Goal: Task Accomplishment & Management: Complete application form

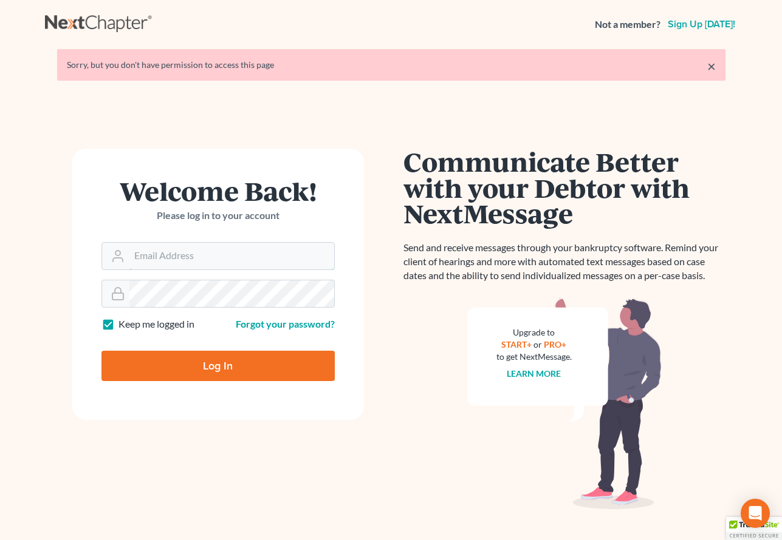
type input "mat@keerymccue.com"
click at [217, 365] on input "Log In" at bounding box center [217, 366] width 233 height 30
type input "Thinking..."
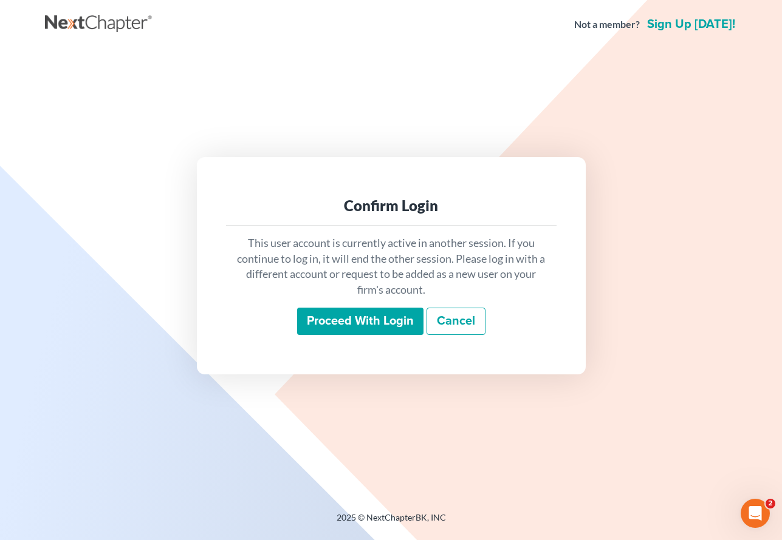
click at [399, 313] on input "Proceed with login" at bounding box center [360, 322] width 126 height 28
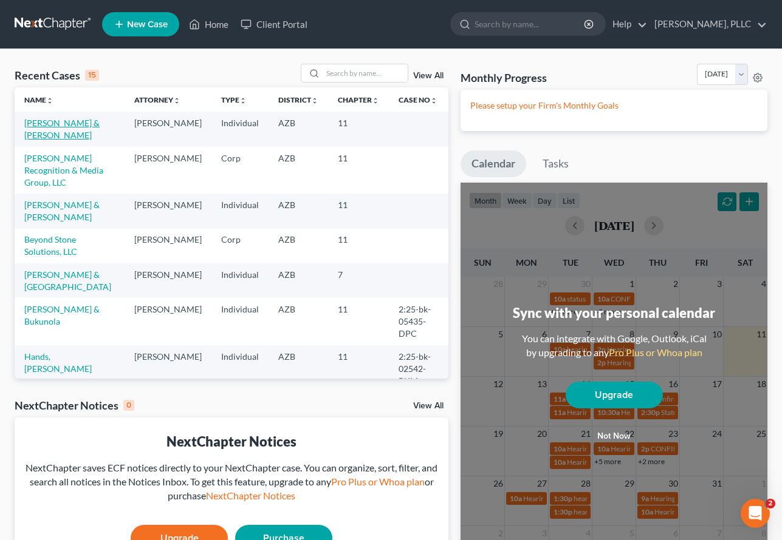
click at [57, 121] on link "Schaefer, John & Sandra" at bounding box center [61, 129] width 75 height 22
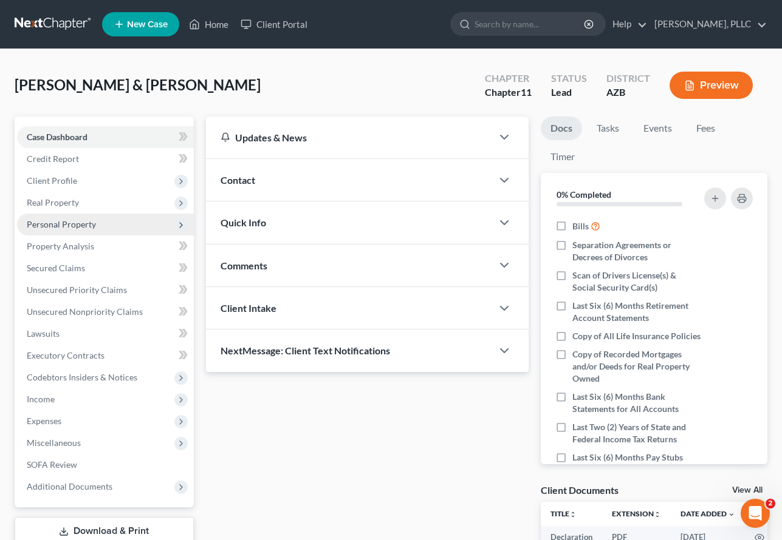
click at [52, 224] on span "Personal Property" at bounding box center [61, 224] width 69 height 10
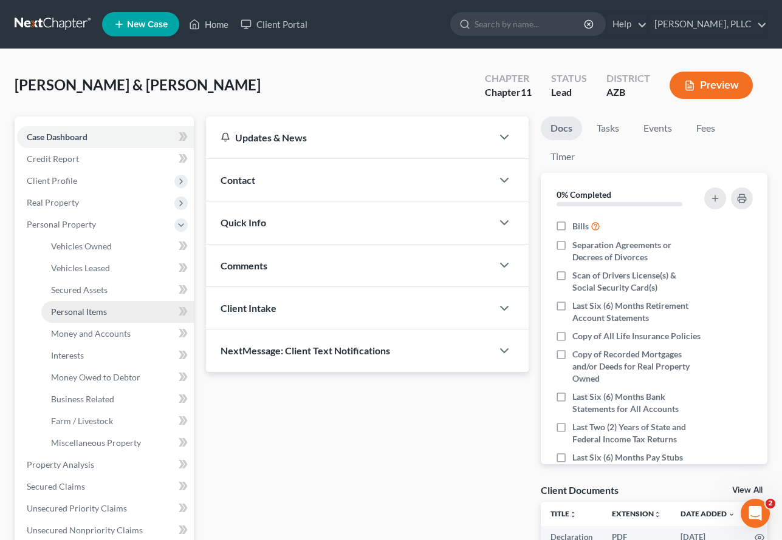
click at [80, 311] on span "Personal Items" at bounding box center [79, 312] width 56 height 10
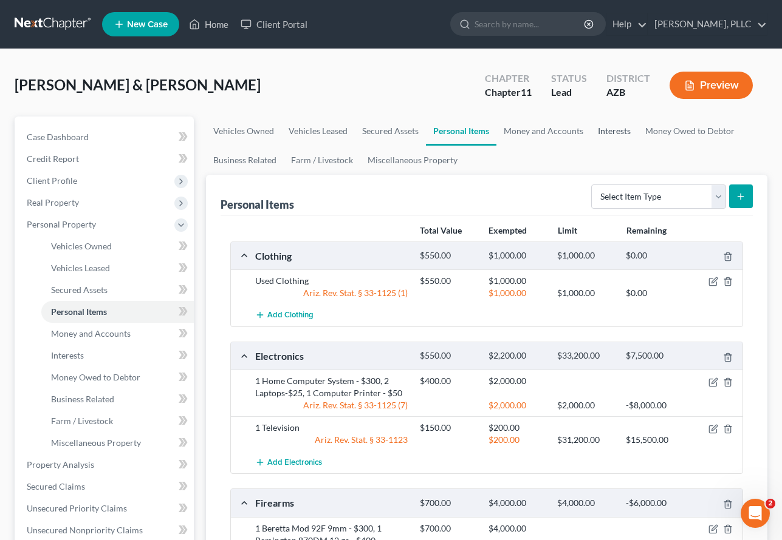
click at [608, 126] on link "Interests" at bounding box center [613, 131] width 47 height 29
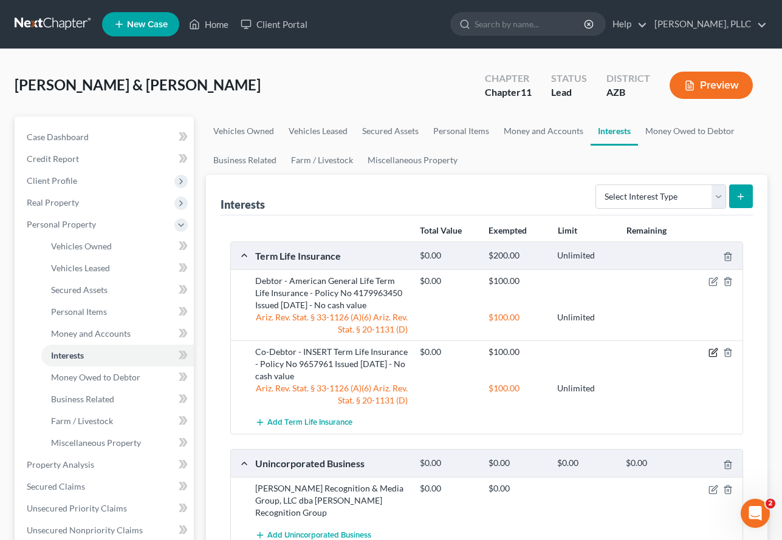
click at [714, 354] on icon "button" at bounding box center [713, 353] width 10 height 10
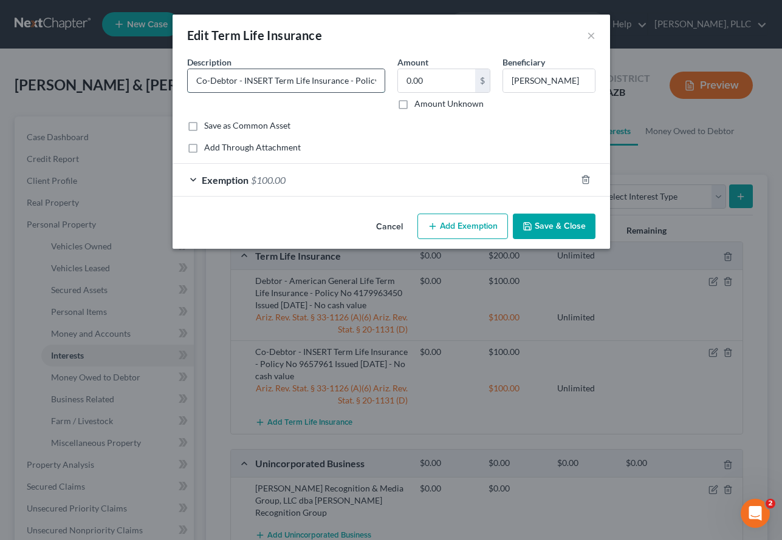
click at [271, 83] on input "Co-Debtor - INSERT Term Life Insurance - Policy No 9657961 Issued 09/26/2006 - …" at bounding box center [286, 80] width 197 height 23
click at [244, 83] on input "Co-Debtor - Genworth Life Insurance Company - Term Life Insurance - Policy No 9…" at bounding box center [286, 80] width 197 height 23
type input "Co-Debtor - Genworth Life Insurance Company - Term Life Insurance - Policy No 9…"
click at [568, 223] on button "Save & Close" at bounding box center [554, 227] width 83 height 26
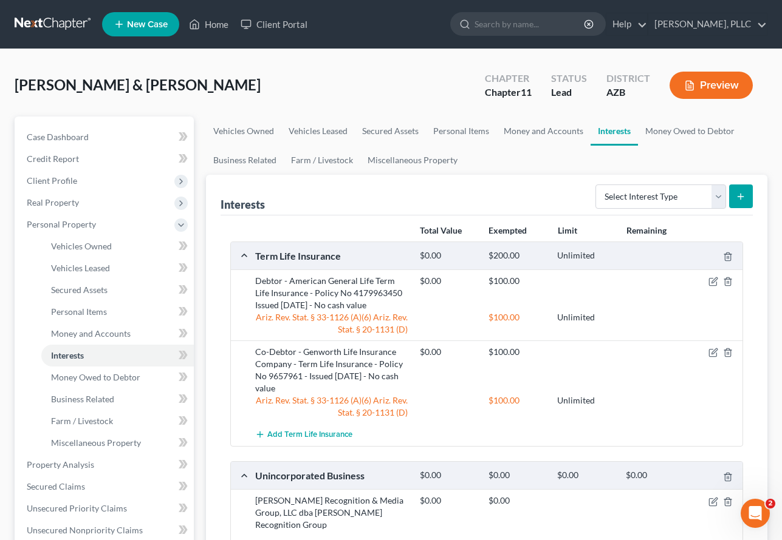
click at [712, 89] on button "Preview" at bounding box center [710, 85] width 83 height 27
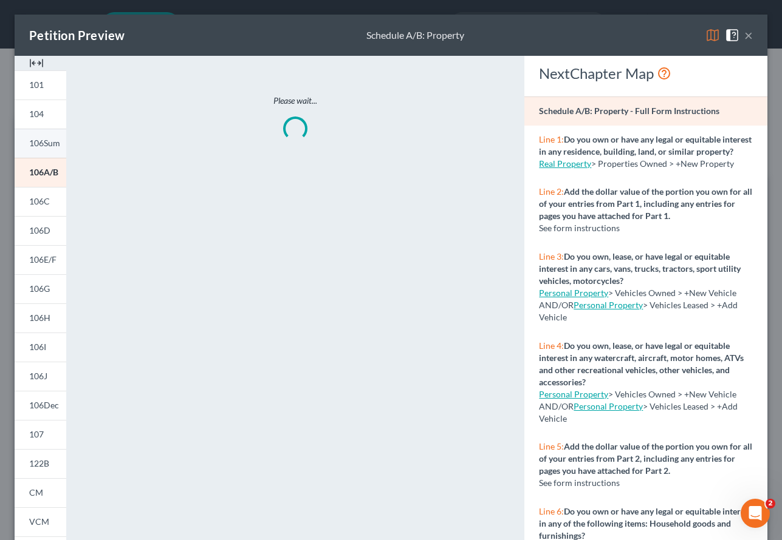
click at [32, 140] on span "106Sum" at bounding box center [44, 143] width 31 height 10
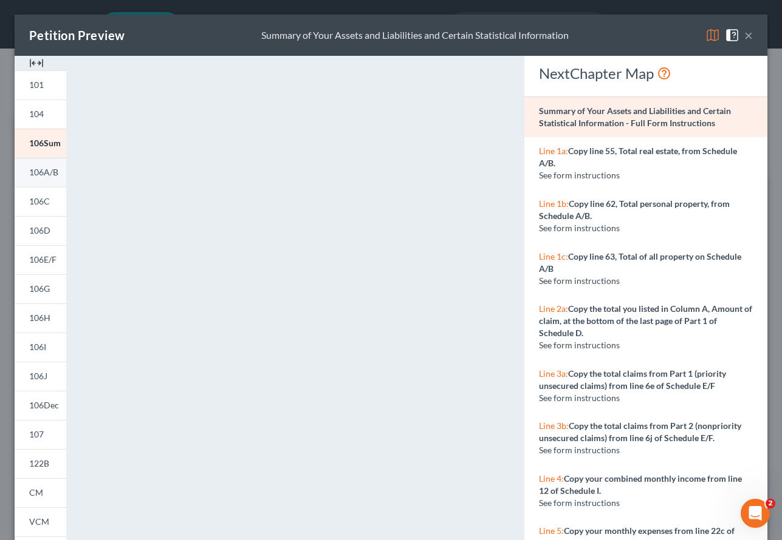
click at [35, 175] on span "106A/B" at bounding box center [43, 172] width 29 height 10
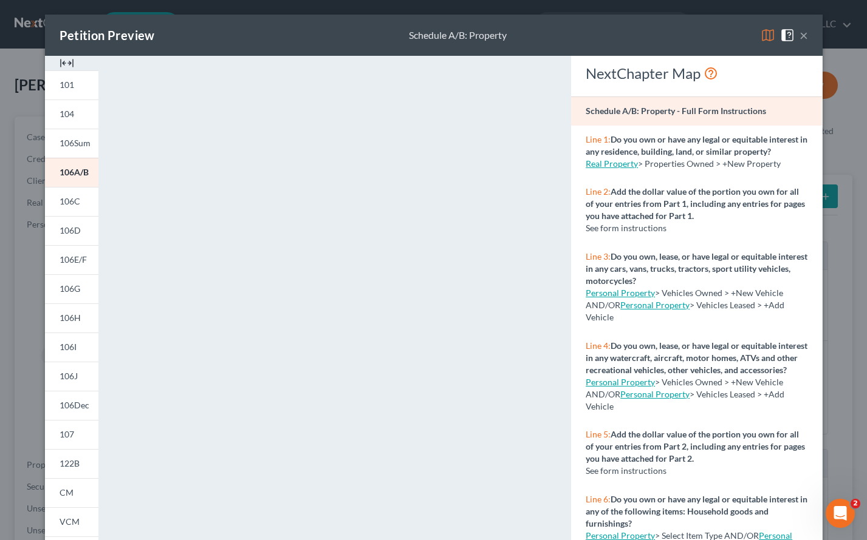
click at [781, 36] on button "×" at bounding box center [803, 35] width 9 height 15
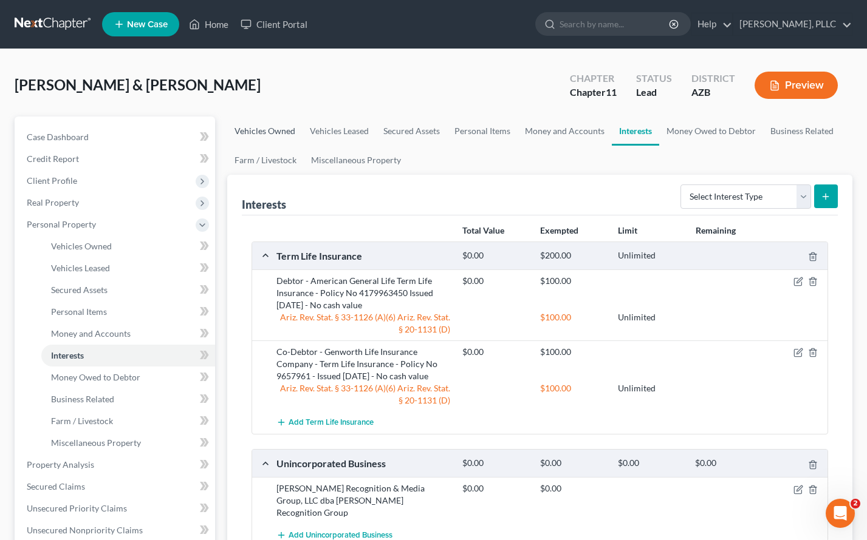
click at [262, 131] on link "Vehicles Owned" at bounding box center [264, 131] width 75 height 29
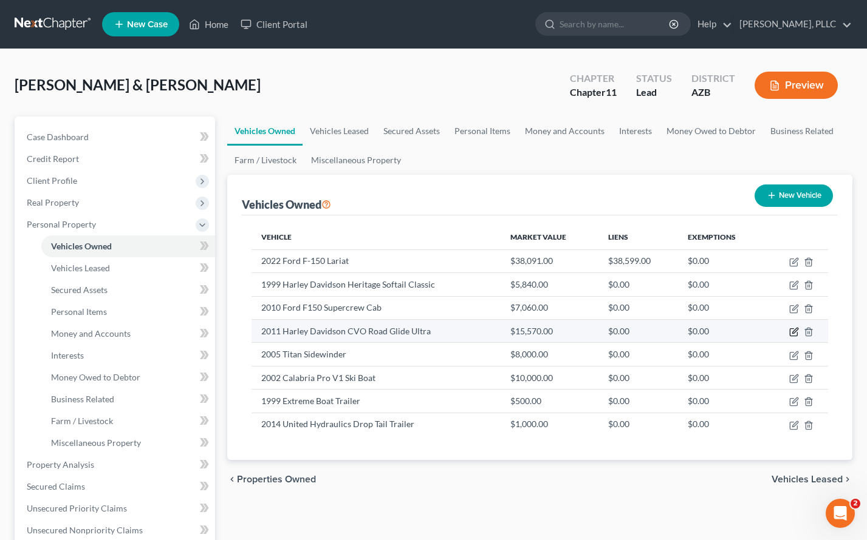
click at [781, 333] on icon "button" at bounding box center [794, 332] width 10 height 10
select select "0"
select select "15"
select select "2"
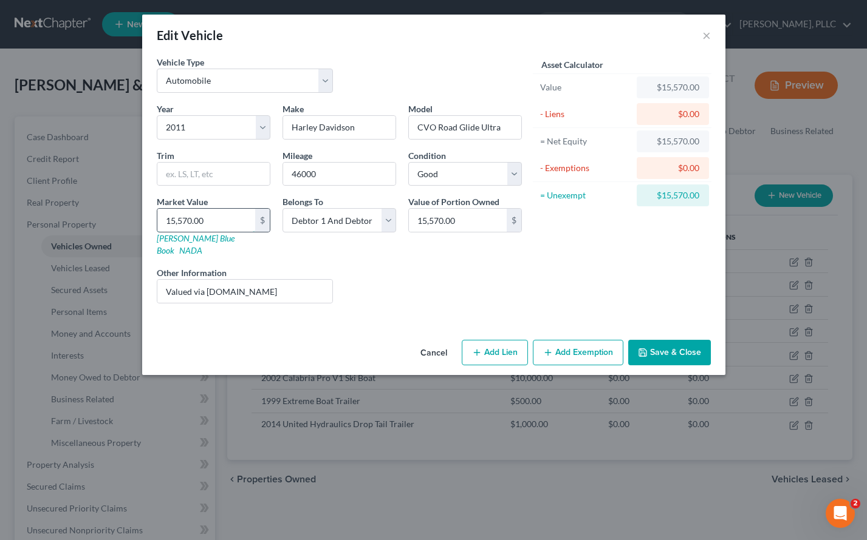
type input "1"
type input "1.00"
type input "11"
type input "11.00"
type input "116"
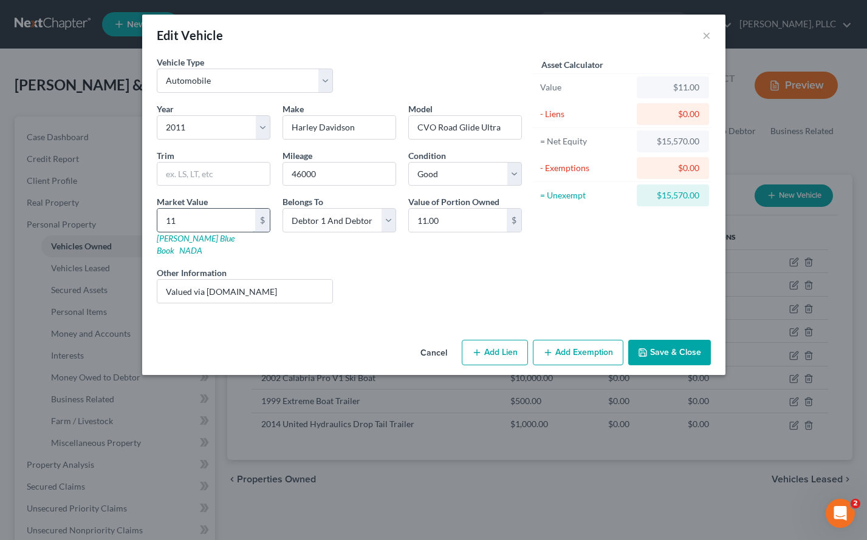
type input "116.00"
type input "1165"
type input "1,165.00"
type input "1,1650"
type input "11,650.00"
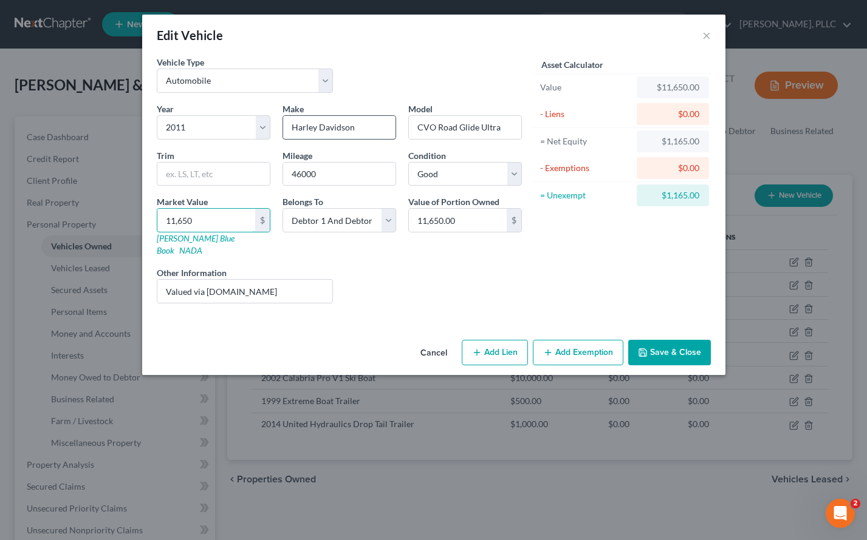
type input "1"
type input "1.00"
type input "15"
type input "15.00"
type input "155"
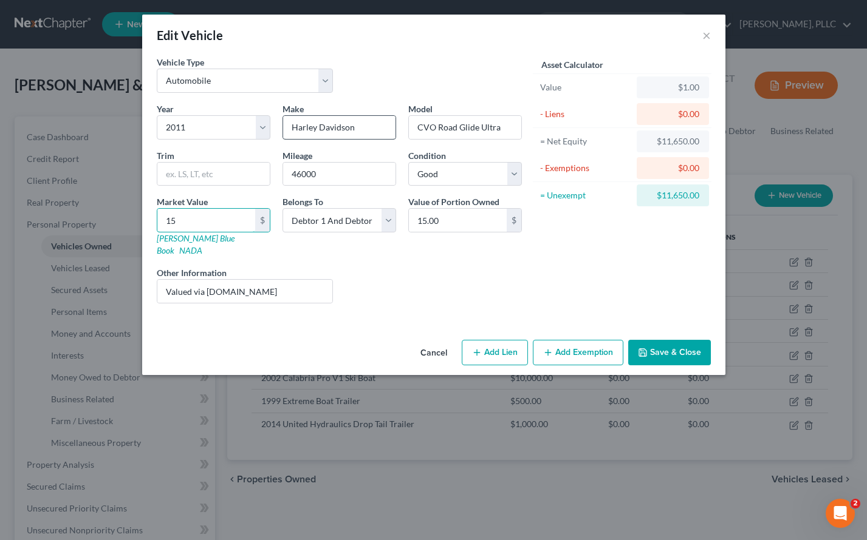
type input "155.00"
type input "1557"
type input "1,557.00"
type input "1,5570"
type input "15,570.00"
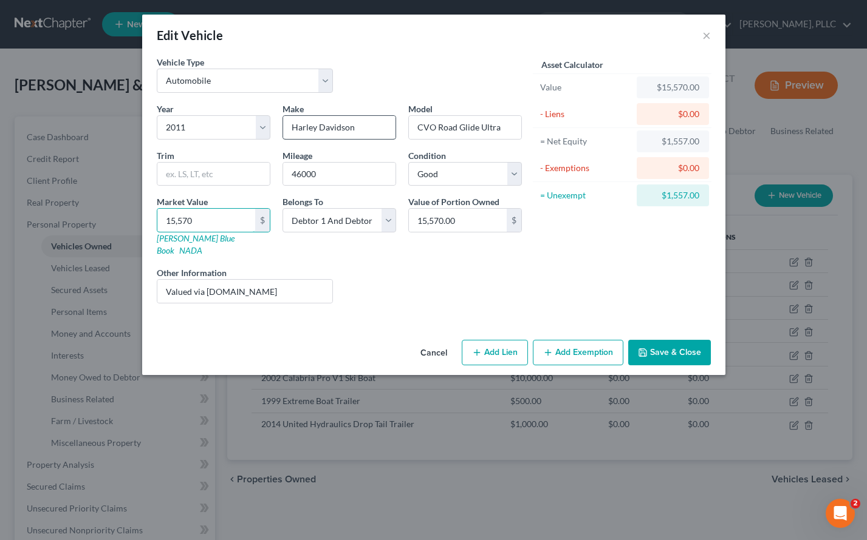
type input "15,57"
type input "1,557.00"
type input "15,5"
type input "155.00"
type input "15,"
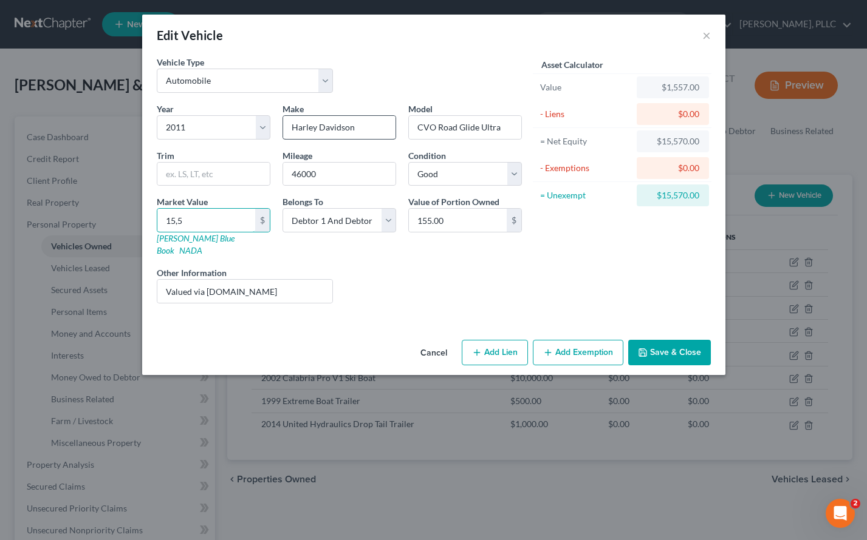
type input "15.00"
type input "1"
type input "1.00"
type input "1"
type input "1.00"
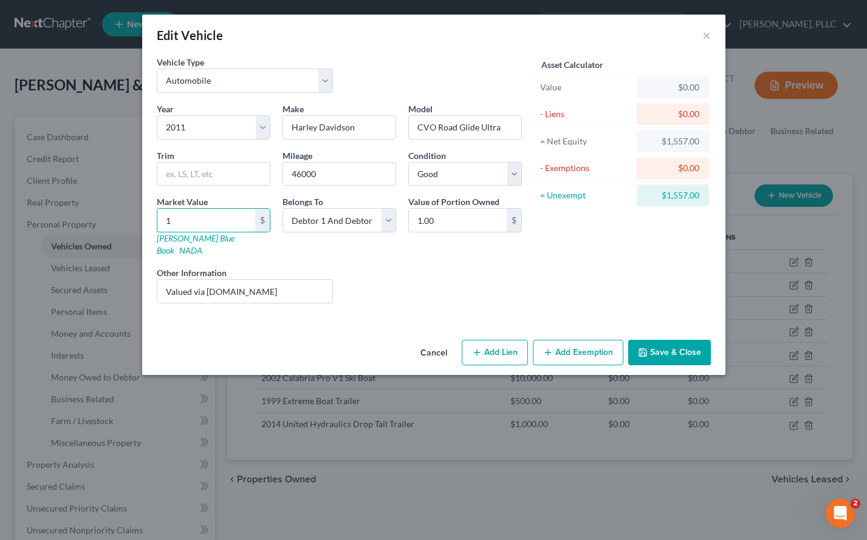
type input "11"
type input "11.00"
type input "116"
type input "116.00"
type input "1165"
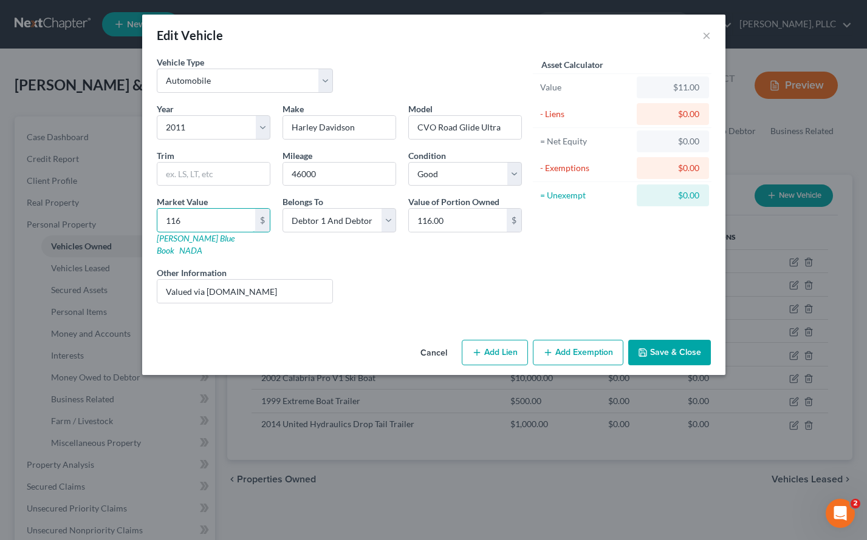
type input "1,165.00"
type input "1,1650"
type input "11,650.00"
type input "11,650"
click at [676, 340] on button "Save & Close" at bounding box center [669, 353] width 83 height 26
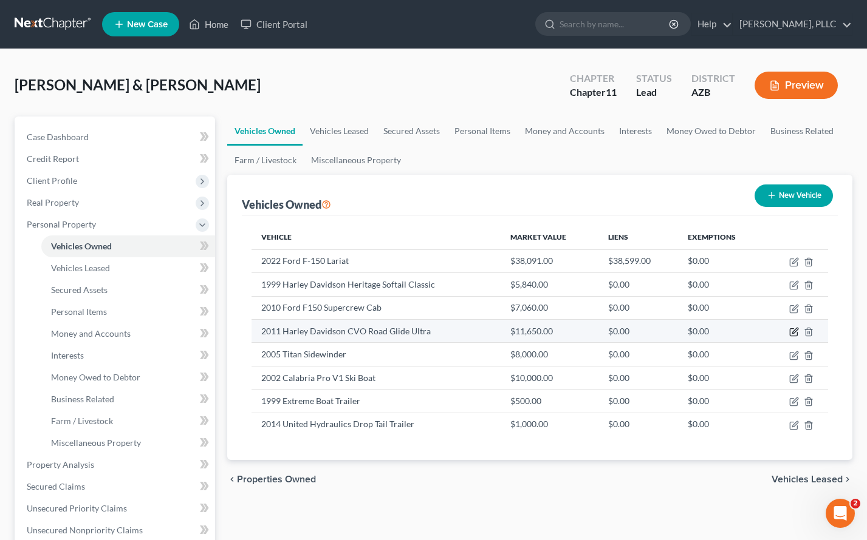
click at [781, 331] on icon "button" at bounding box center [794, 332] width 10 height 10
select select "0"
select select "15"
select select "2"
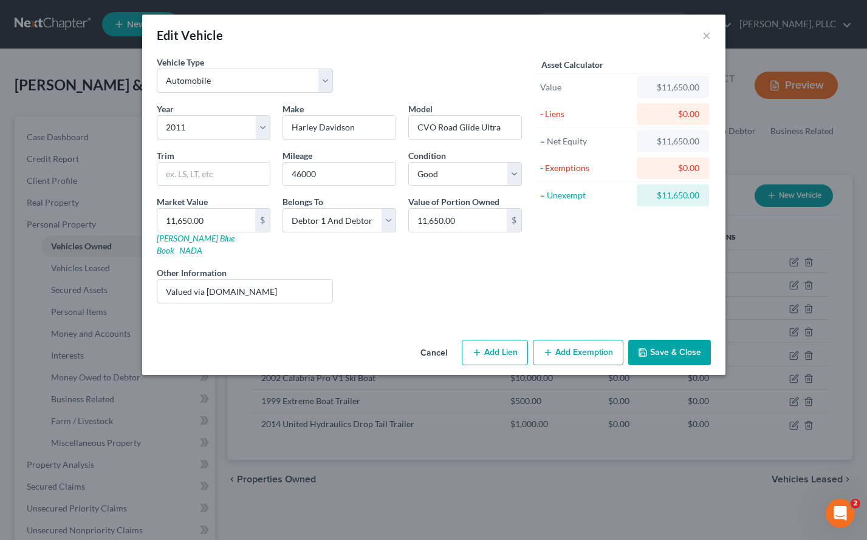
click at [604, 340] on button "Add Exemption" at bounding box center [578, 353] width 90 height 26
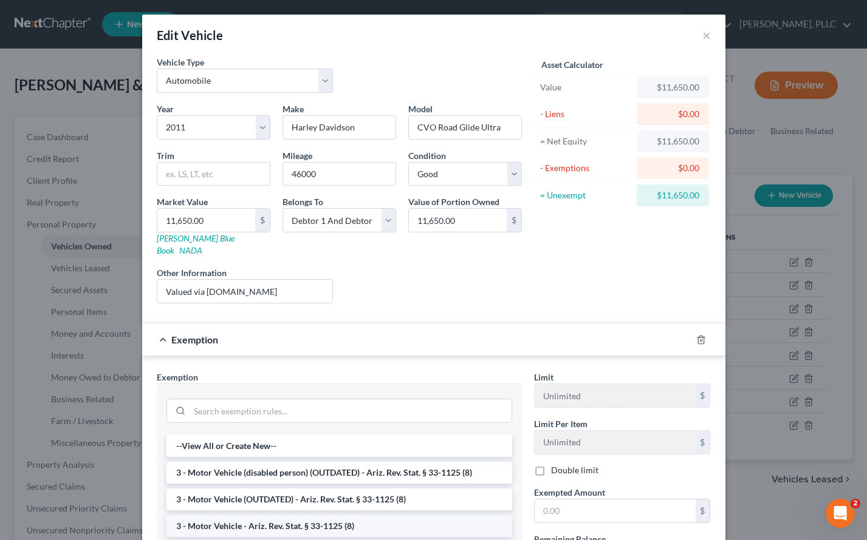
click at [306, 516] on li "3 - Motor Vehicle - Ariz. Rev. Stat. § 33-1125 (8)" at bounding box center [339, 527] width 346 height 22
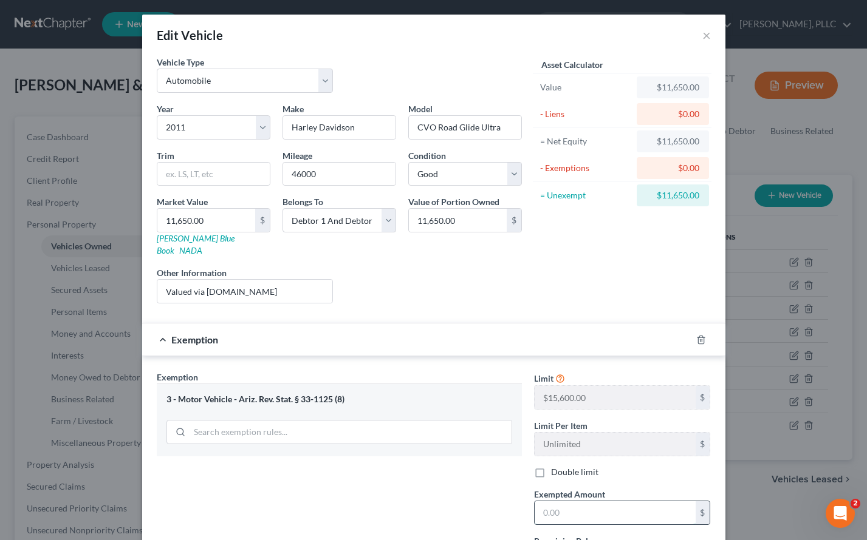
click at [558, 502] on input "text" at bounding box center [614, 513] width 161 height 23
type input "15,600"
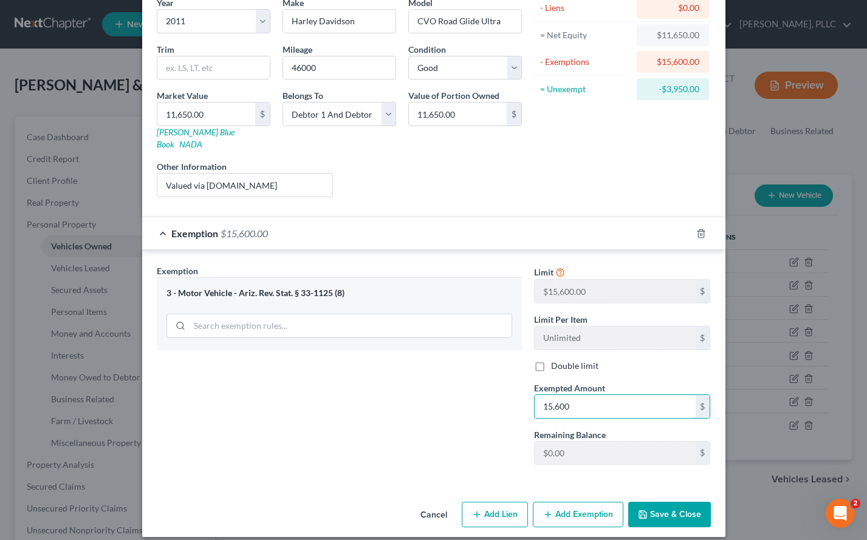
scroll to position [106, 0]
click at [652, 505] on button "Save & Close" at bounding box center [669, 516] width 83 height 26
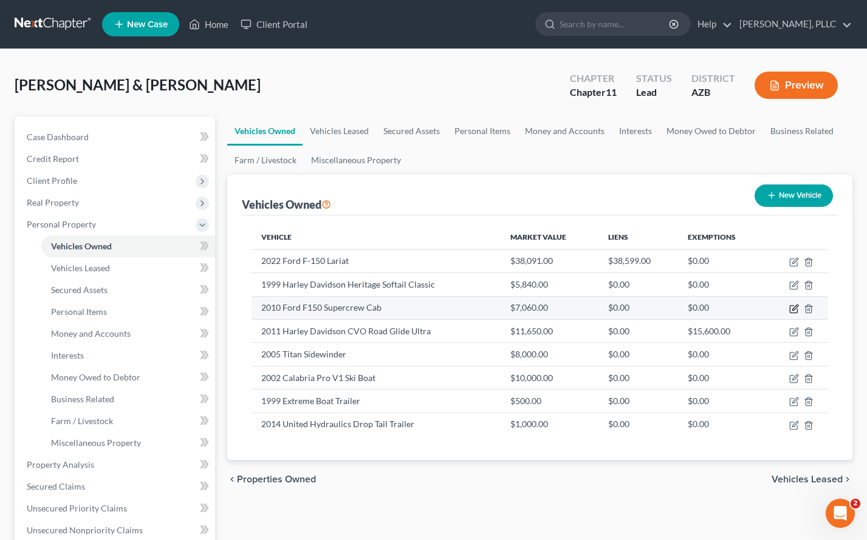
click at [781, 308] on icon "button" at bounding box center [794, 307] width 5 height 5
select select "0"
select select "16"
select select "2"
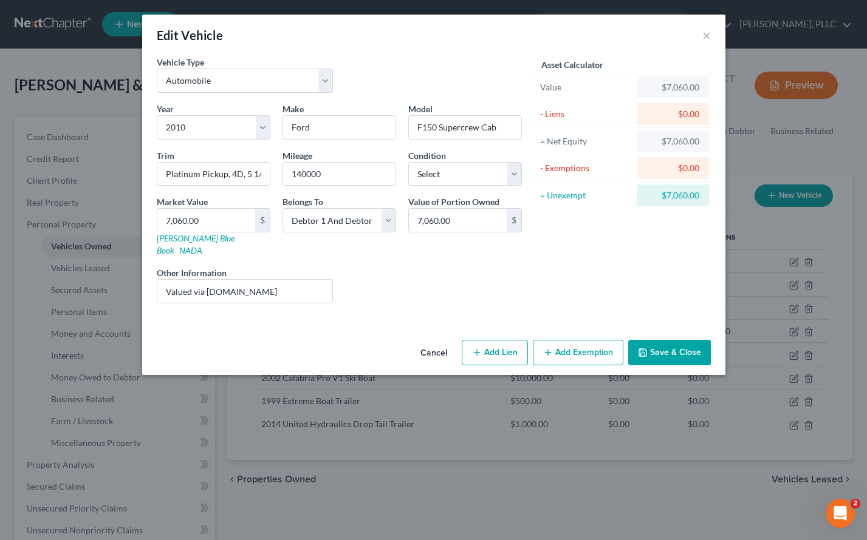
click at [584, 350] on button "Add Exemption" at bounding box center [578, 353] width 90 height 26
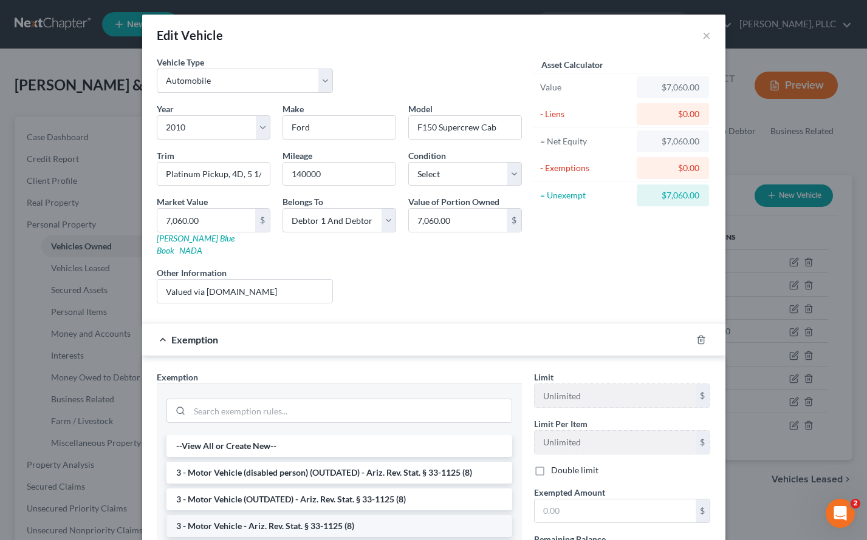
click at [406, 516] on li "3 - Motor Vehicle - Ariz. Rev. Stat. § 33-1125 (8)" at bounding box center [339, 527] width 346 height 22
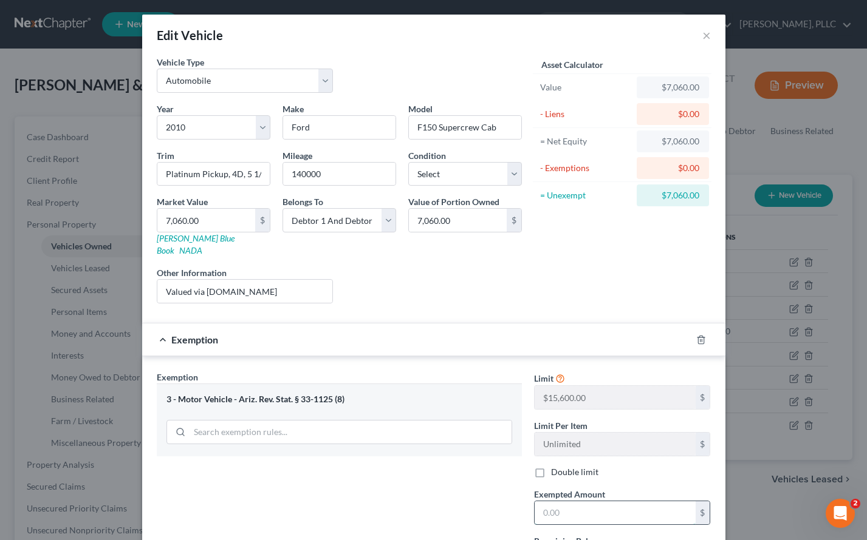
click at [554, 505] on input "text" at bounding box center [614, 513] width 161 height 23
type input "15,600"
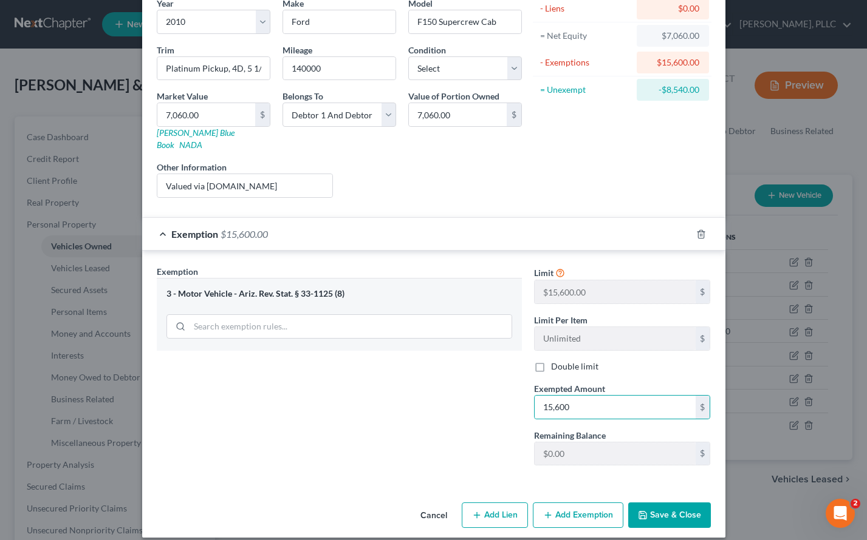
click at [656, 503] on button "Save & Close" at bounding box center [669, 516] width 83 height 26
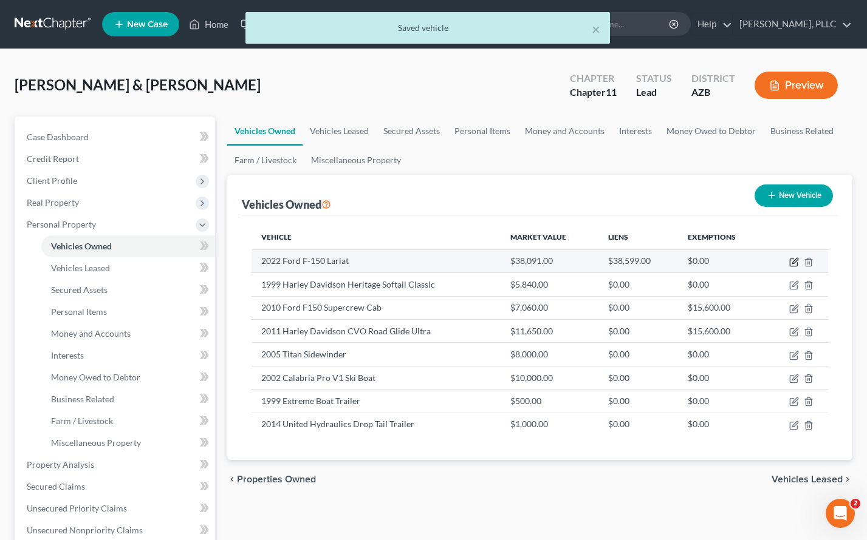
click at [781, 263] on icon "button" at bounding box center [794, 262] width 10 height 10
select select "0"
select select "4"
select select "2"
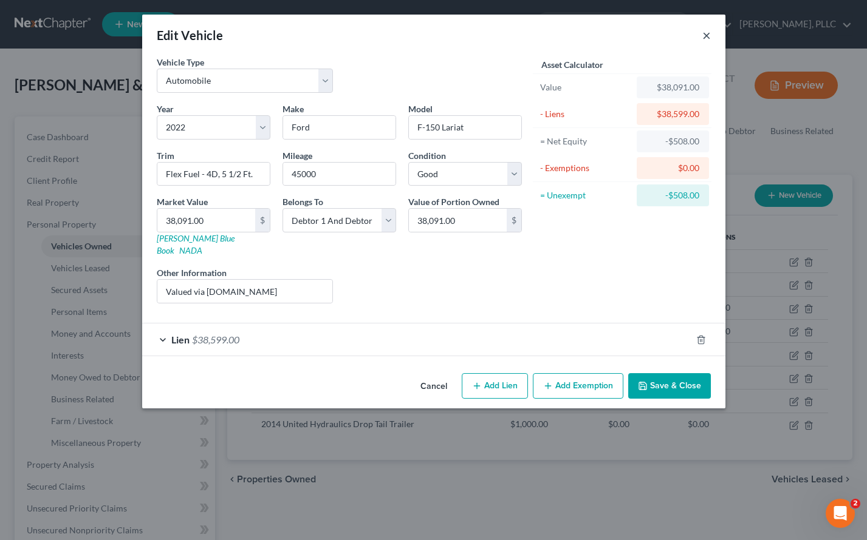
click at [706, 35] on button "×" at bounding box center [706, 35] width 9 height 15
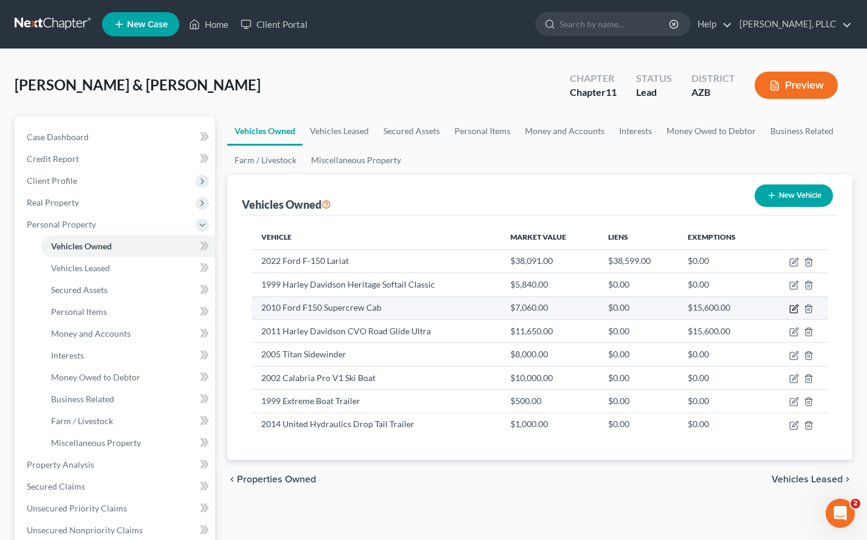
click at [781, 305] on icon "button" at bounding box center [792, 308] width 7 height 7
select select "0"
select select "16"
select select "2"
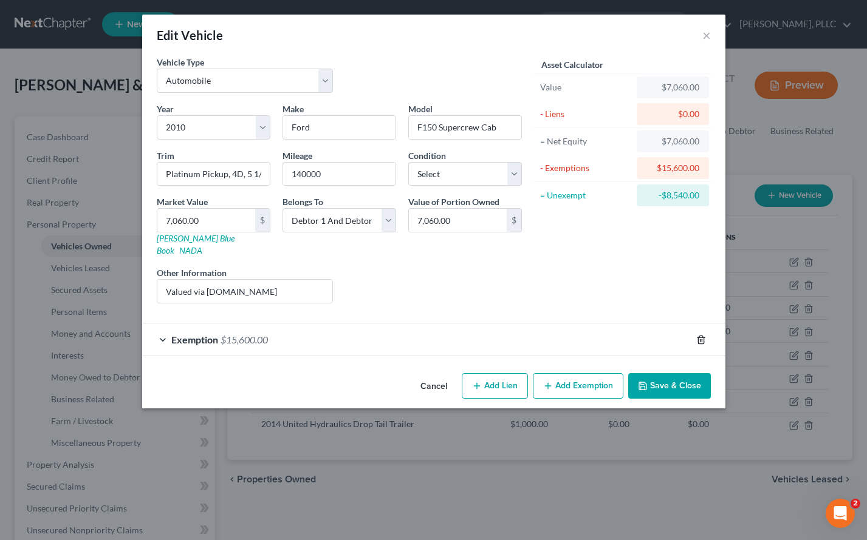
click at [704, 338] on polyline "button" at bounding box center [700, 338] width 7 height 0
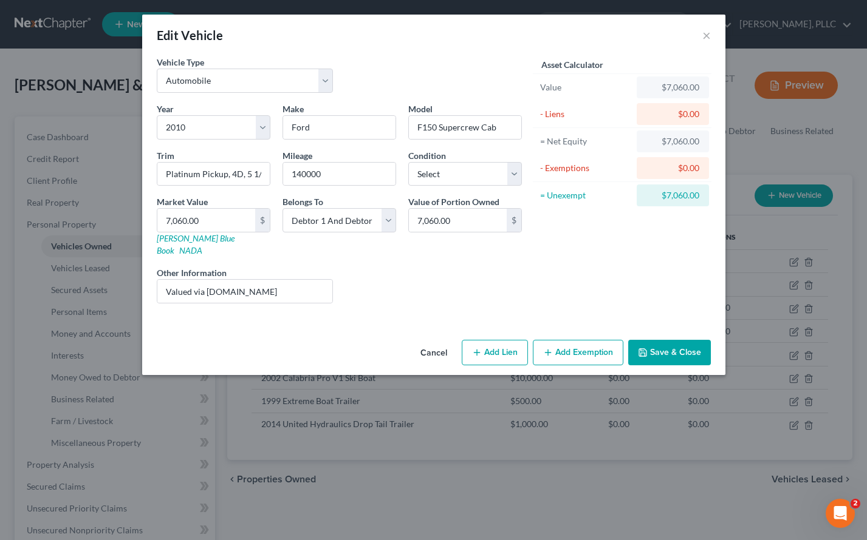
click at [688, 340] on button "Save & Close" at bounding box center [669, 353] width 83 height 26
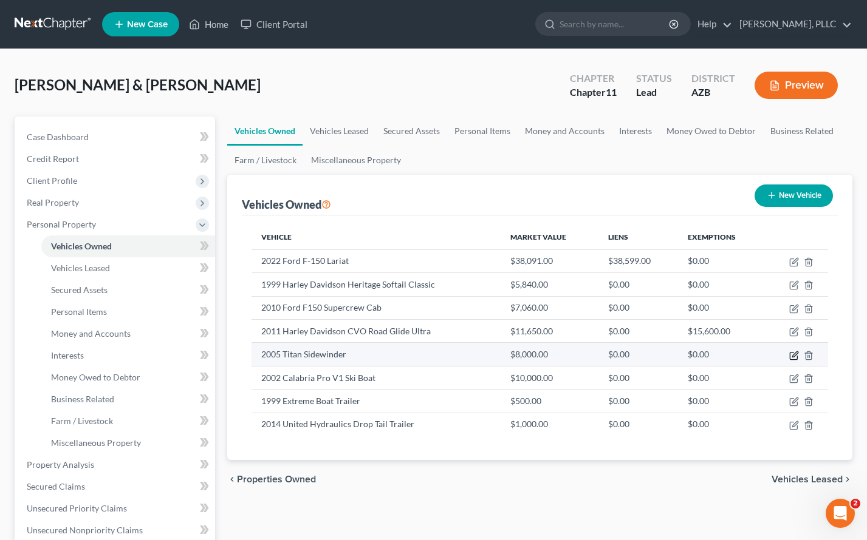
click at [781, 352] on icon "button" at bounding box center [792, 355] width 7 height 7
select select "0"
select select "21"
select select "2"
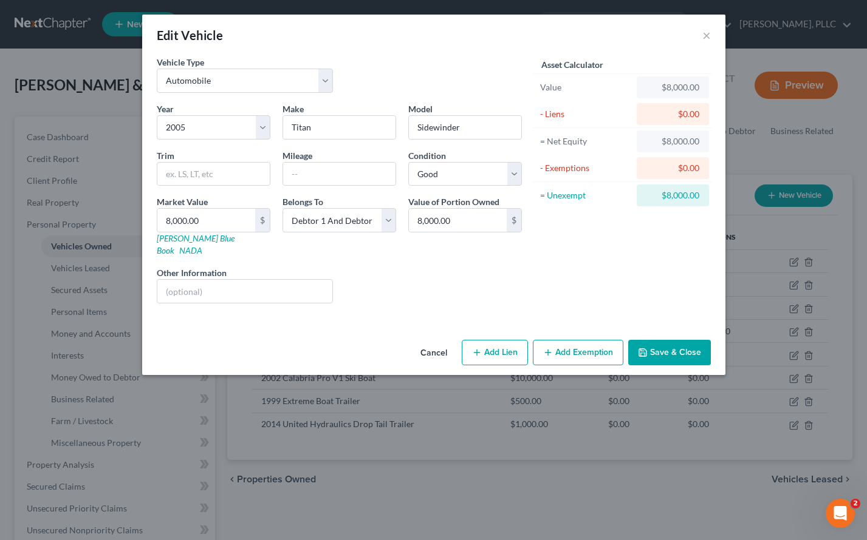
click at [557, 342] on button "Add Exemption" at bounding box center [578, 353] width 90 height 26
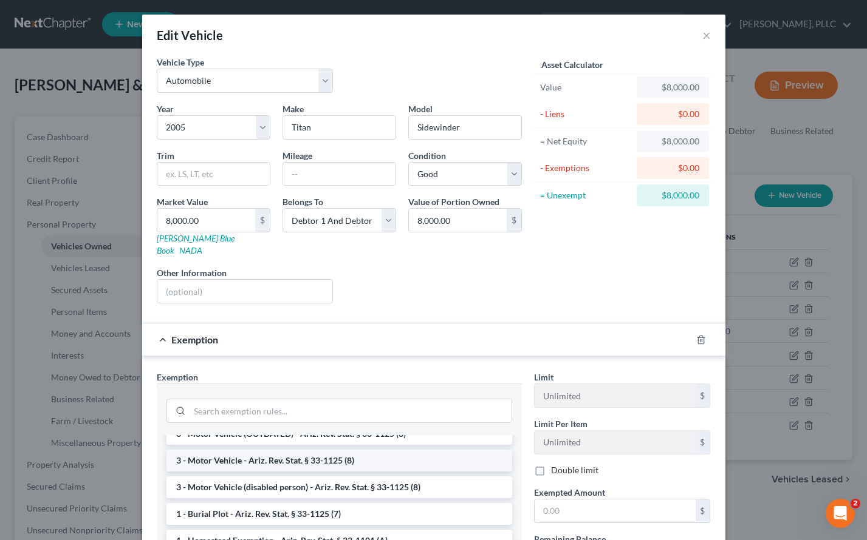
scroll to position [67, 0]
click at [305, 449] on li "3 - Motor Vehicle - Ariz. Rev. Stat. § 33-1125 (8)" at bounding box center [339, 460] width 346 height 22
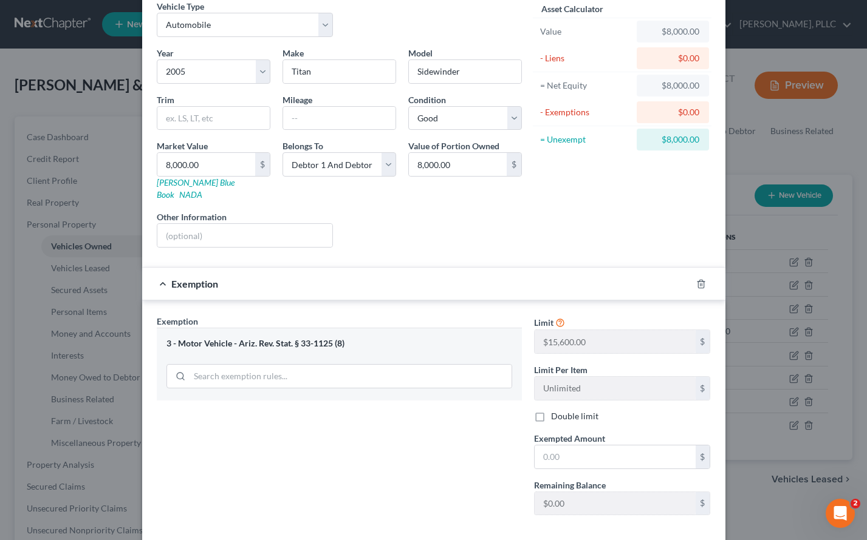
scroll to position [72, 0]
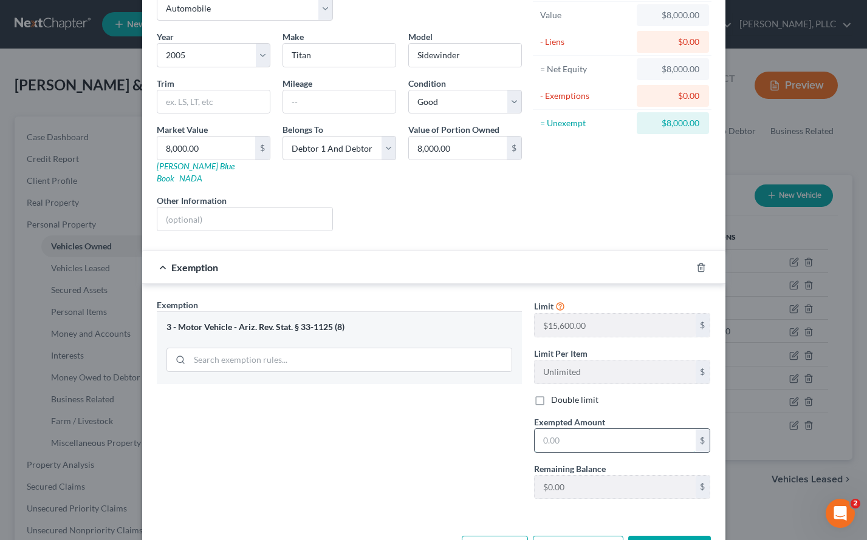
click at [574, 429] on input "text" at bounding box center [614, 440] width 161 height 23
type input "15,600"
click at [649, 536] on button "Save & Close" at bounding box center [669, 549] width 83 height 26
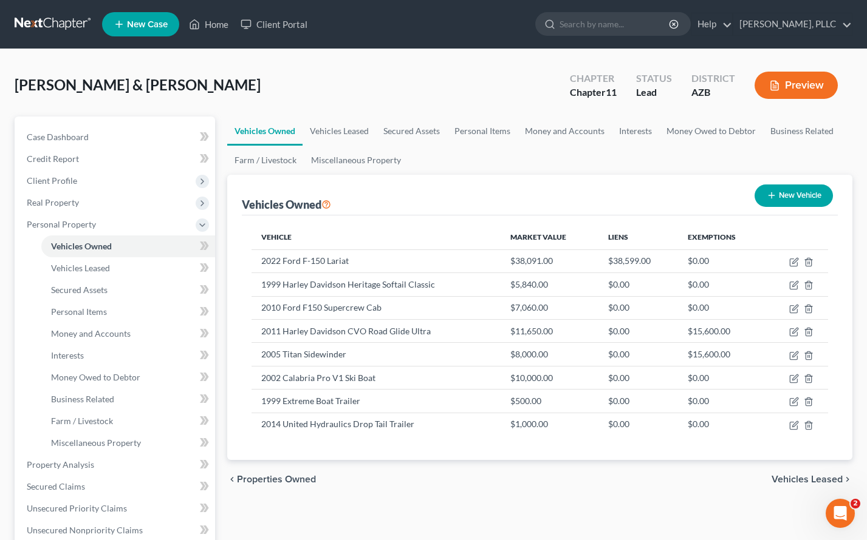
click at [781, 84] on button "Preview" at bounding box center [795, 85] width 83 height 27
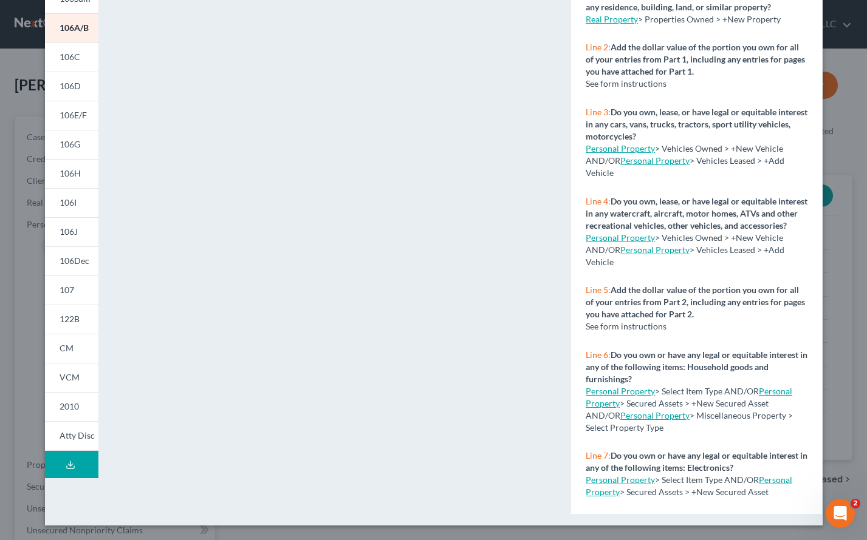
scroll to position [145, 0]
click at [73, 60] on span "106C" at bounding box center [70, 57] width 21 height 10
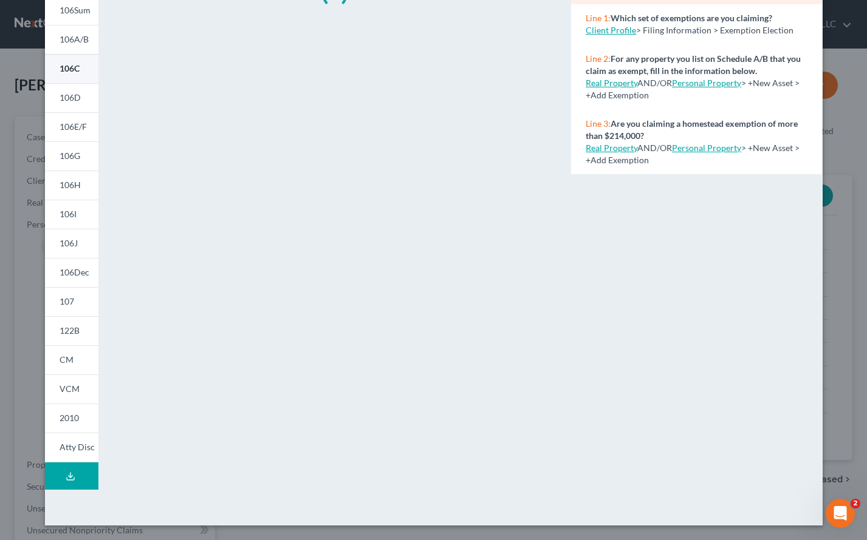
scroll to position [133, 0]
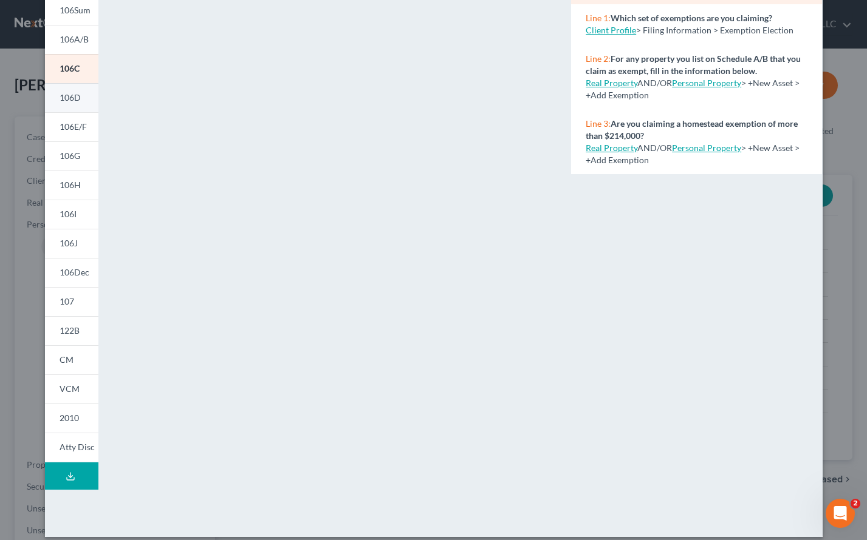
click at [73, 94] on span "106D" at bounding box center [70, 97] width 21 height 10
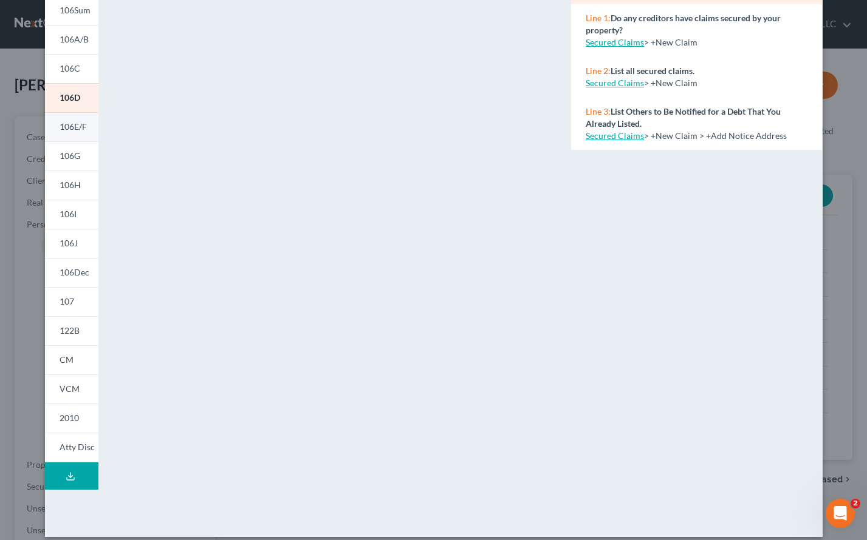
click at [68, 121] on link "106E/F" at bounding box center [71, 126] width 53 height 29
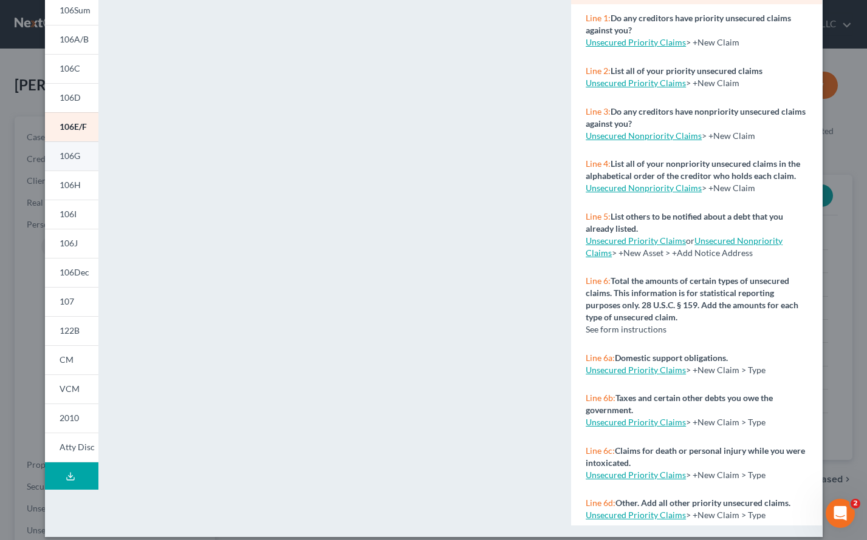
click at [64, 158] on span "106G" at bounding box center [70, 156] width 21 height 10
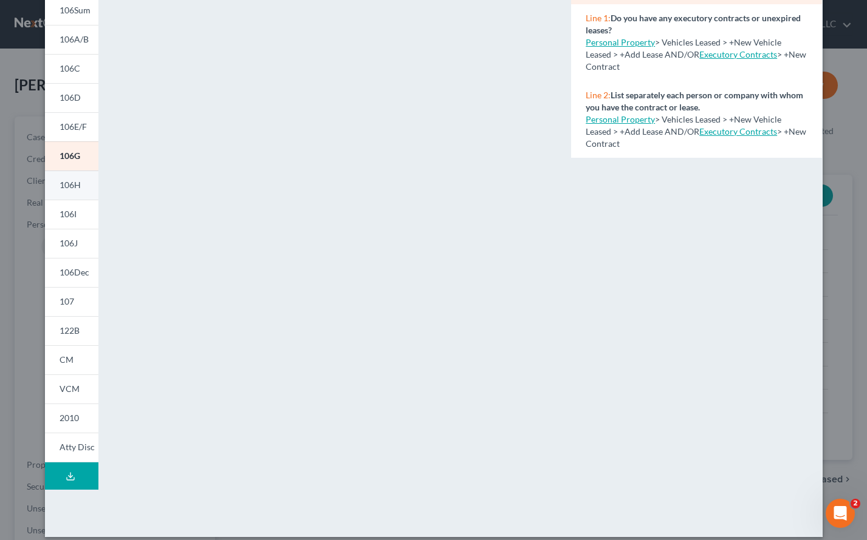
click at [70, 183] on span "106H" at bounding box center [70, 185] width 21 height 10
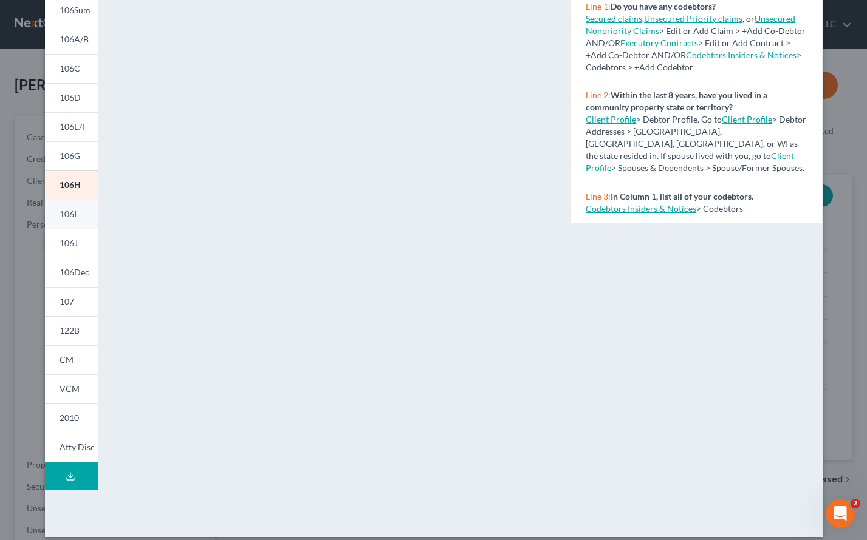
click at [66, 215] on span "106I" at bounding box center [68, 214] width 17 height 10
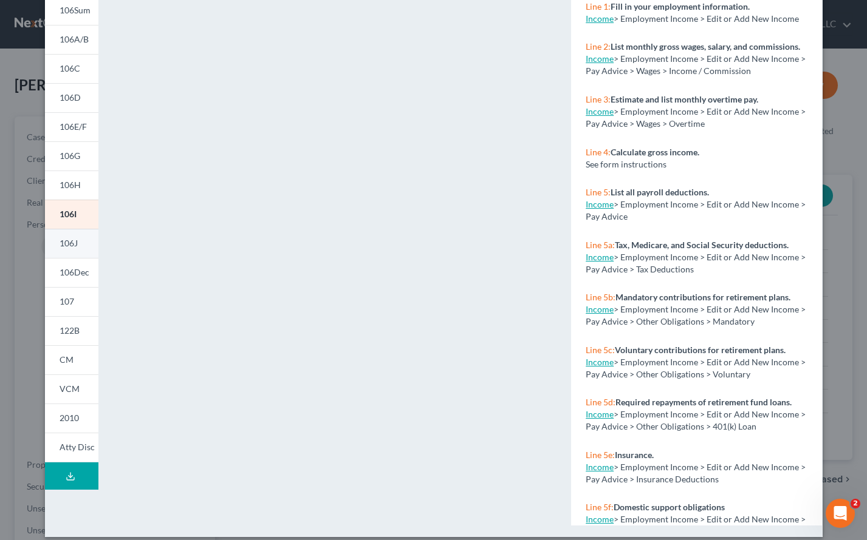
click at [60, 242] on span "106J" at bounding box center [69, 243] width 18 height 10
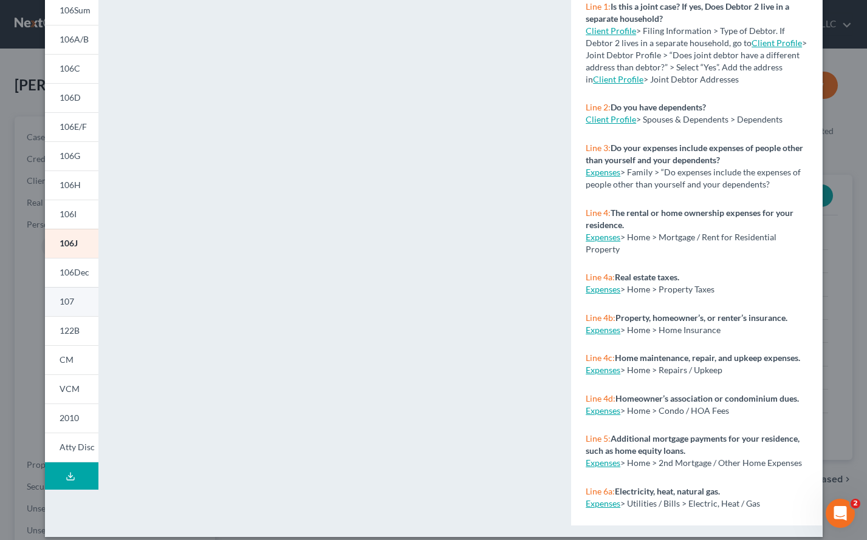
click at [66, 299] on span "107" at bounding box center [67, 301] width 15 height 10
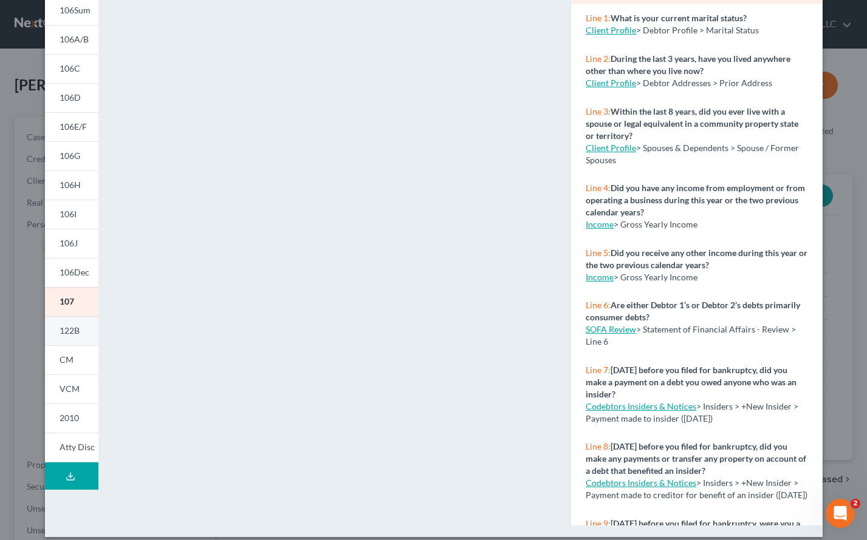
click at [63, 332] on span "122B" at bounding box center [70, 330] width 20 height 10
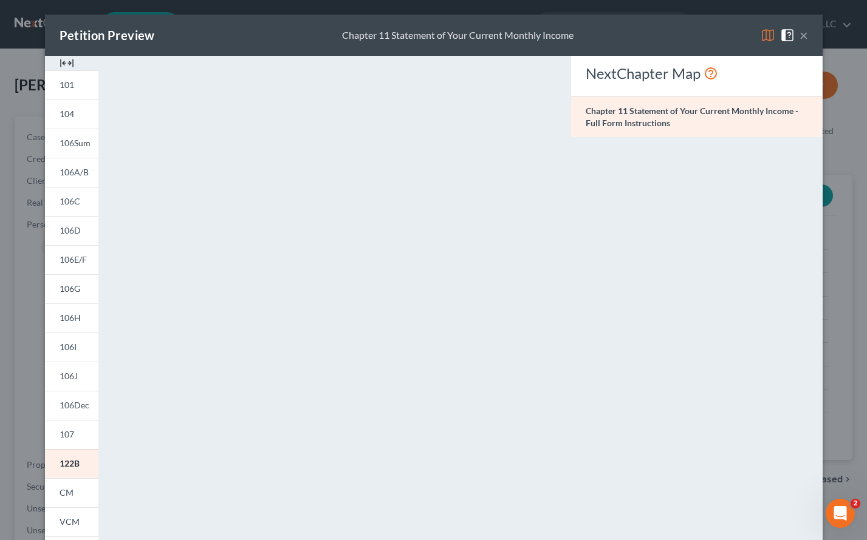
scroll to position [0, 0]
click at [781, 35] on button "×" at bounding box center [803, 35] width 9 height 15
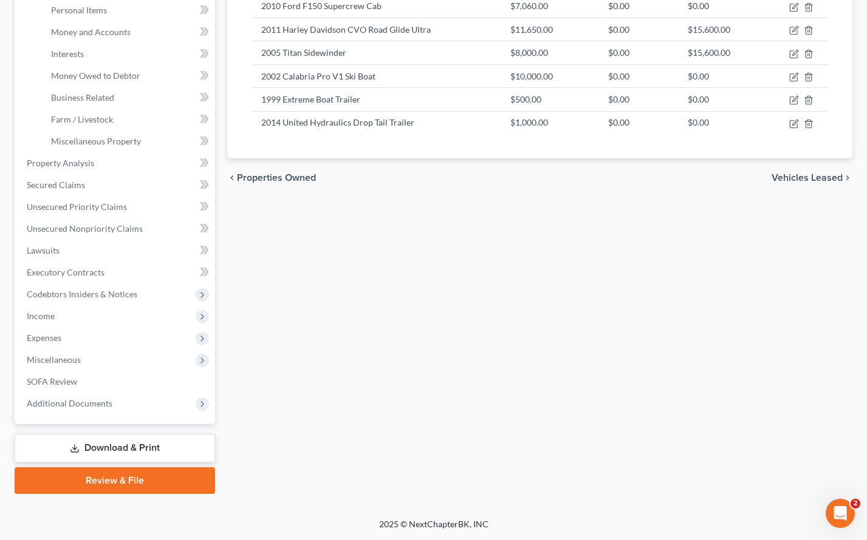
click at [108, 449] on link "Download & Print" at bounding box center [115, 448] width 200 height 29
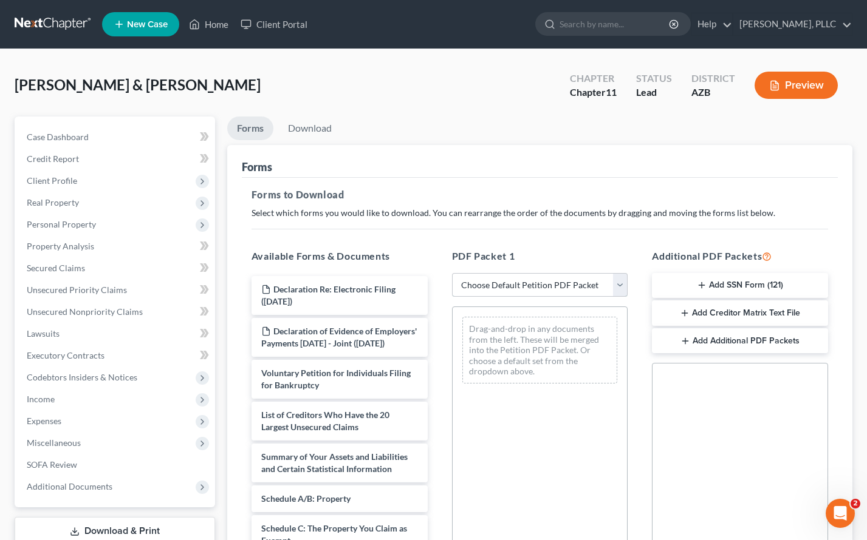
select select "0"
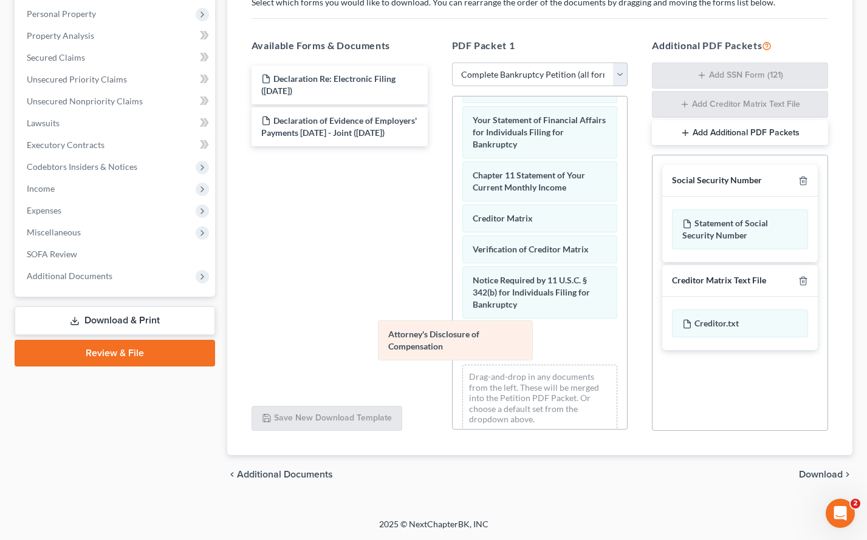
scroll to position [438, 0]
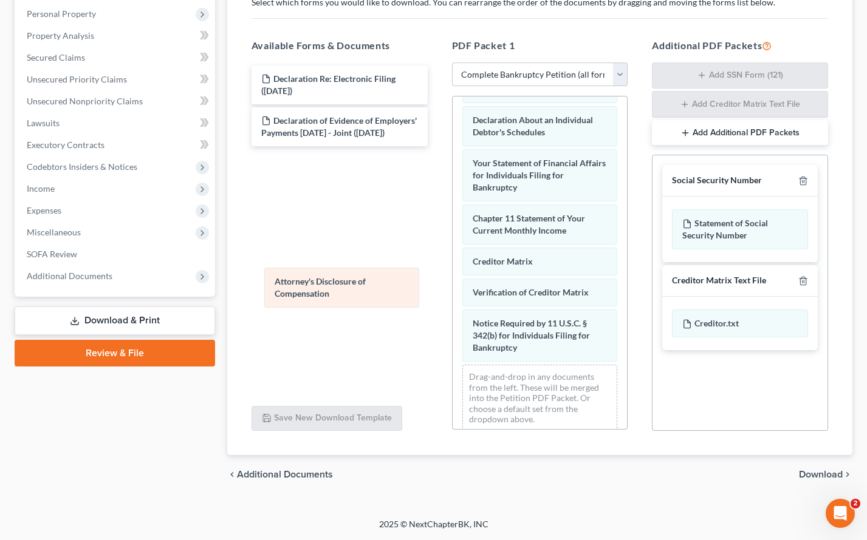
drag, startPoint x: 508, startPoint y: 344, endPoint x: 308, endPoint y: 288, distance: 207.0
click at [452, 288] on div "Attorney's Disclosure of Compensation Voluntary Petition for Individuals Filing…" at bounding box center [539, 50] width 175 height 783
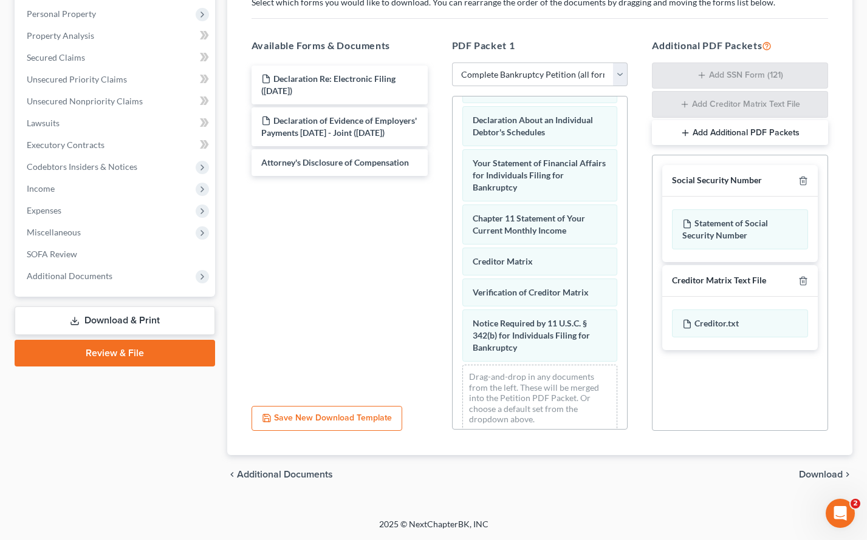
click at [781, 470] on span "Download" at bounding box center [821, 475] width 44 height 10
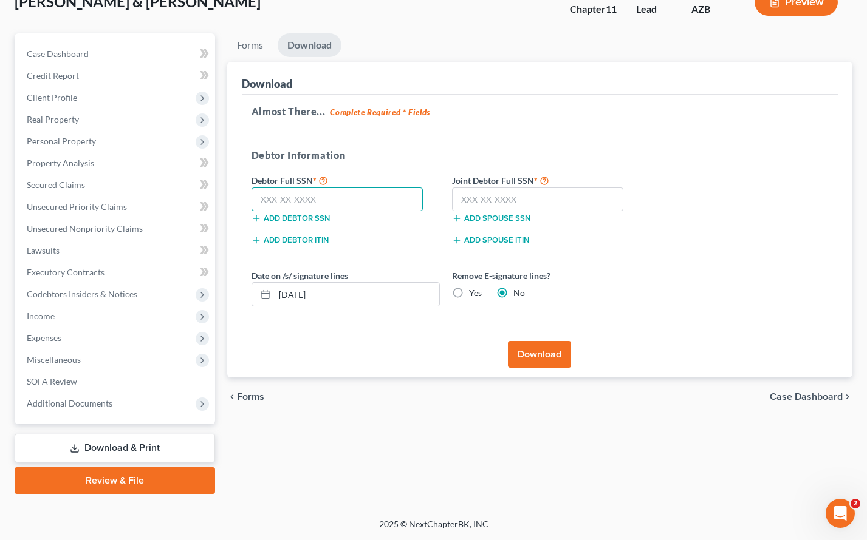
click at [390, 206] on input "text" at bounding box center [337, 200] width 172 height 24
type input "457-88-7665"
click at [475, 203] on input "text" at bounding box center [538, 200] width 172 height 24
type input "345-67-7887"
click at [526, 355] on button "Download" at bounding box center [539, 354] width 63 height 27
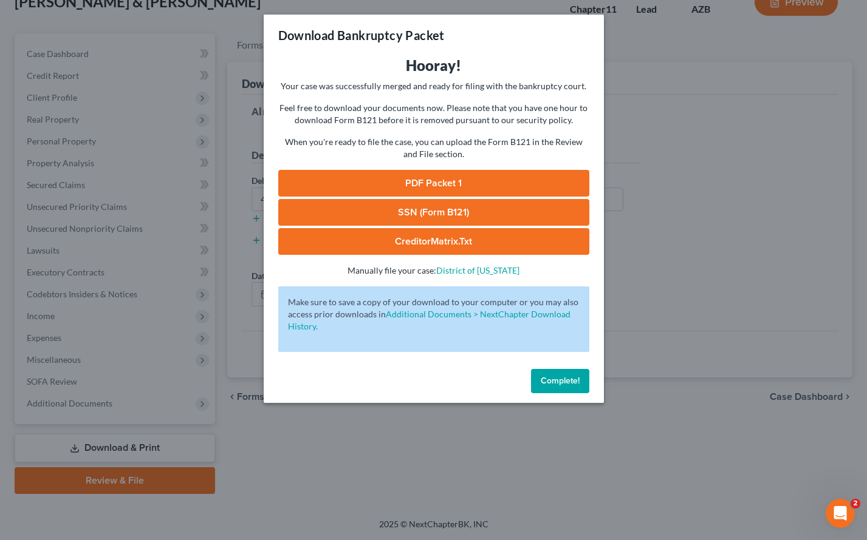
click at [442, 182] on link "PDF Packet 1" at bounding box center [433, 183] width 311 height 27
